Goal: Information Seeking & Learning: Learn about a topic

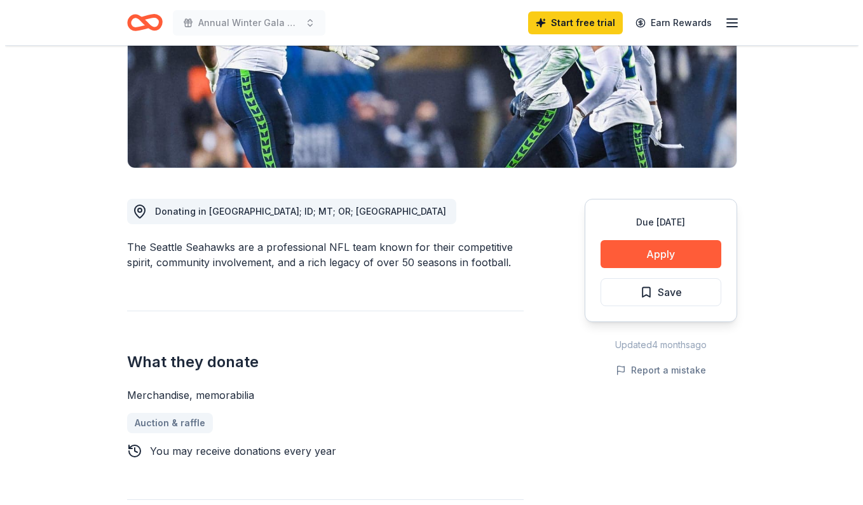
scroll to position [224, 0]
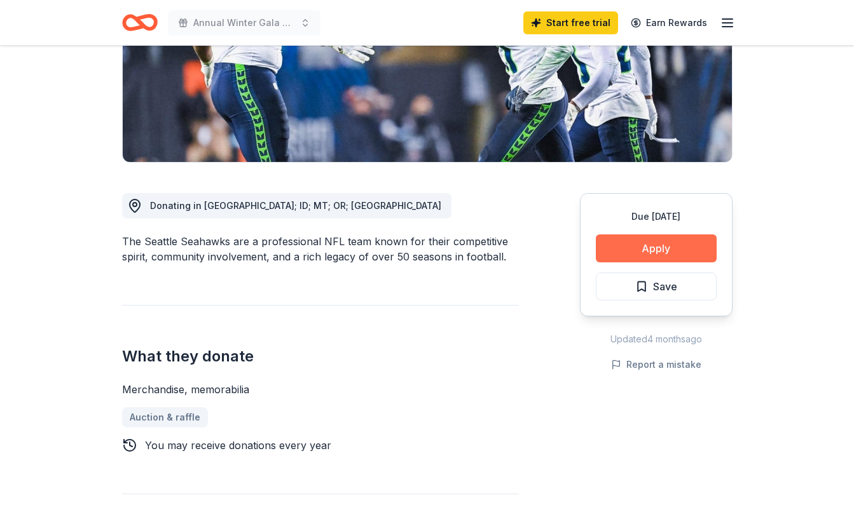
click at [654, 250] on button "Apply" at bounding box center [656, 249] width 121 height 28
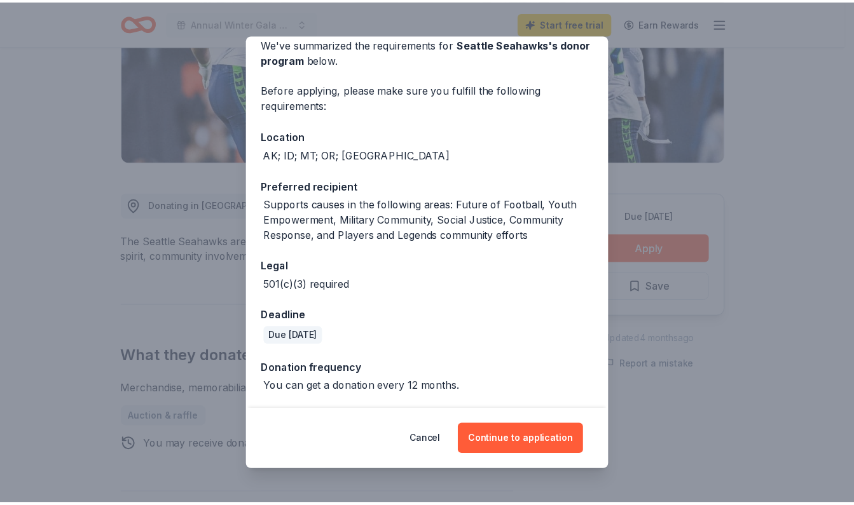
scroll to position [58, 0]
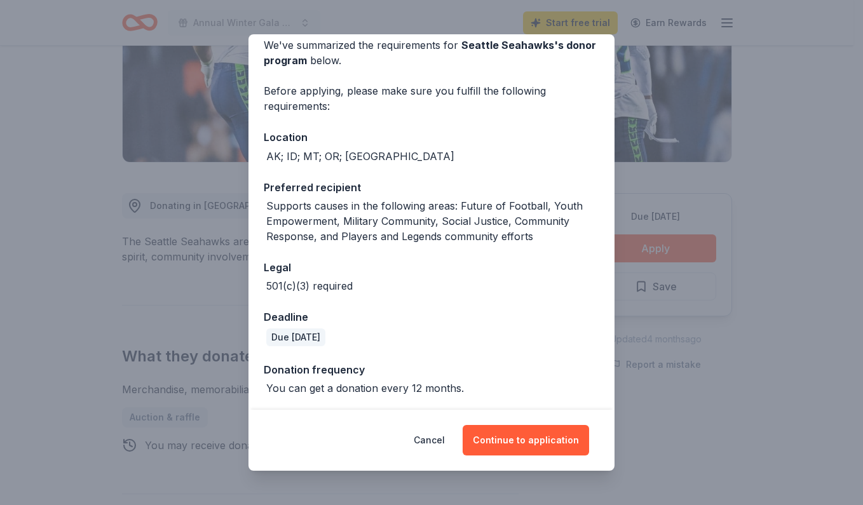
click at [53, 175] on div "Donor Program Requirements We've summarized the requirements for Seattle Seahaw…" at bounding box center [431, 252] width 863 height 505
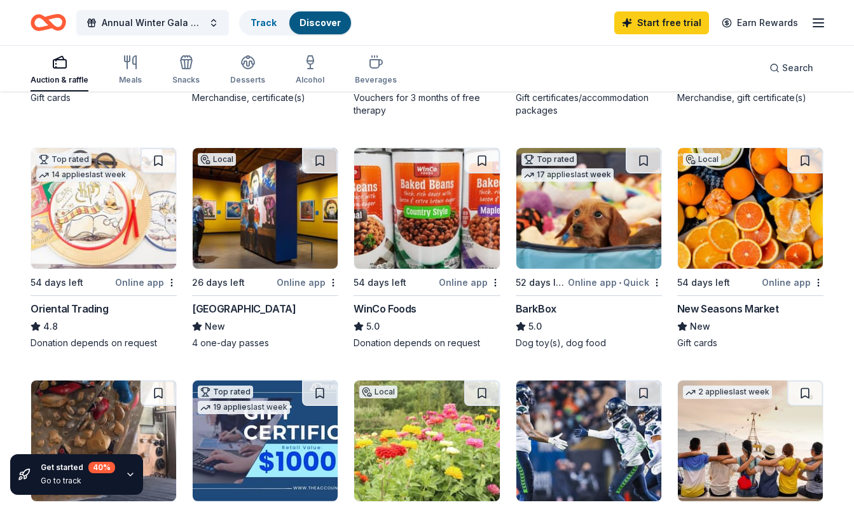
scroll to position [330, 0]
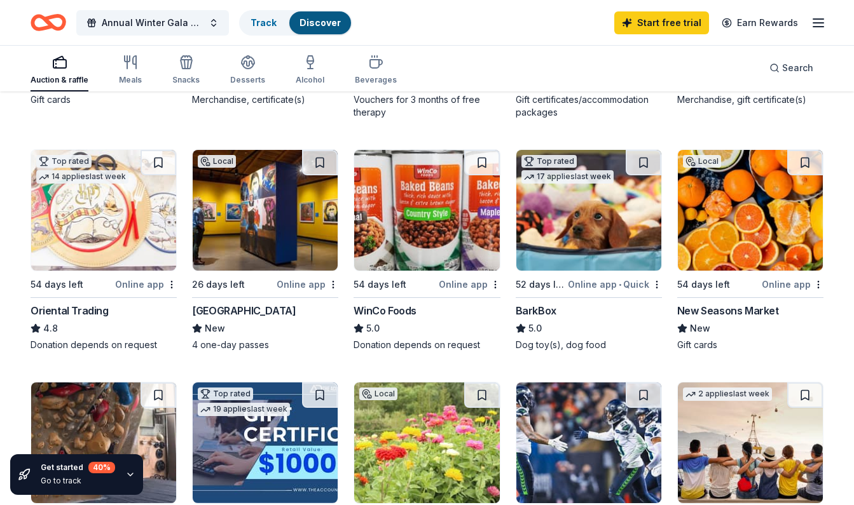
click at [633, 283] on div "Online app • Quick" at bounding box center [615, 285] width 94 height 16
click at [774, 284] on div "Online app" at bounding box center [793, 285] width 62 height 16
click at [769, 284] on div "Online app" at bounding box center [793, 285] width 62 height 16
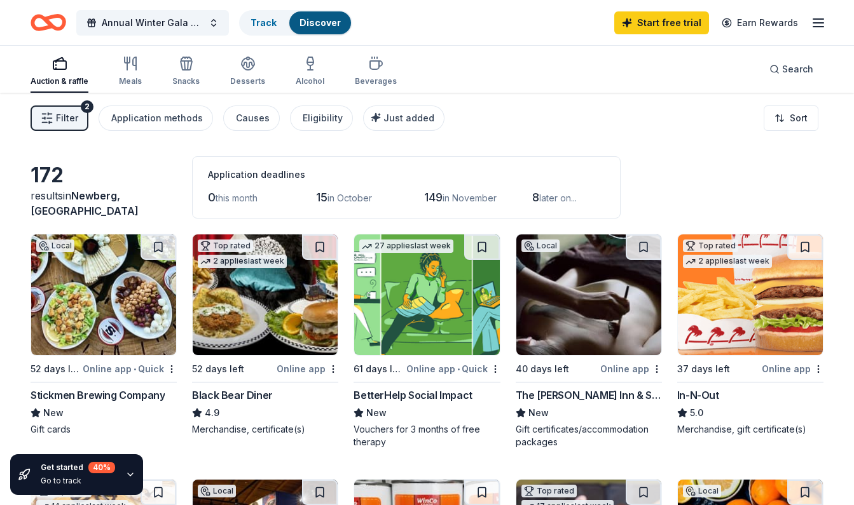
scroll to position [0, 0]
click at [290, 371] on div "Online app" at bounding box center [308, 369] width 62 height 16
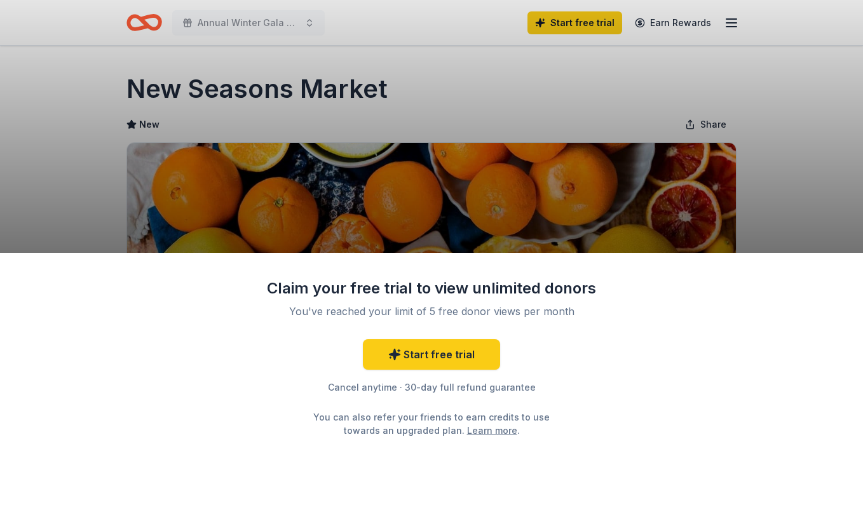
click at [658, 182] on div "Claim your free trial to view unlimited donors You've reached your limit of 5 f…" at bounding box center [431, 252] width 863 height 505
click at [654, 114] on div "Claim your free trial to view unlimited donors You've reached your limit of 5 f…" at bounding box center [431, 252] width 863 height 505
click at [561, 113] on div "Claim your free trial to view unlimited donors You've reached your limit of 5 f…" at bounding box center [431, 252] width 863 height 505
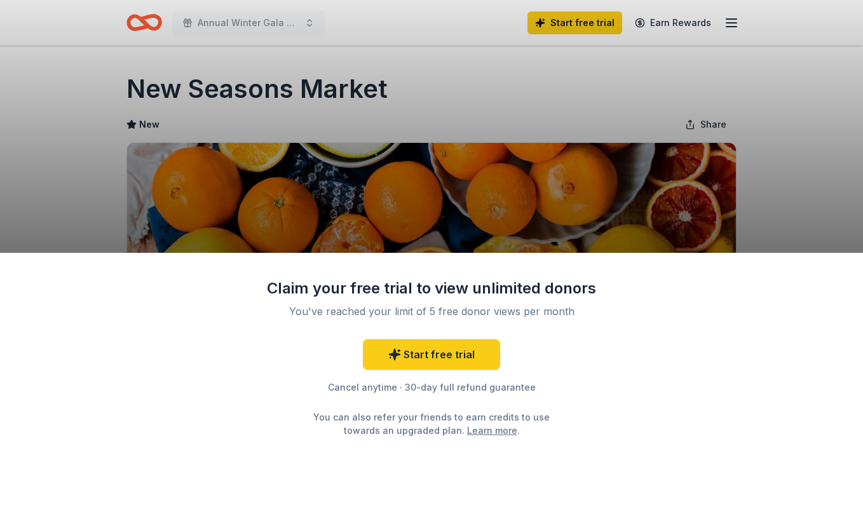
click at [135, 127] on div "Claim your free trial to view unlimited donors You've reached your limit of 5 f…" at bounding box center [431, 252] width 863 height 505
